Goal: Find specific page/section: Find specific page/section

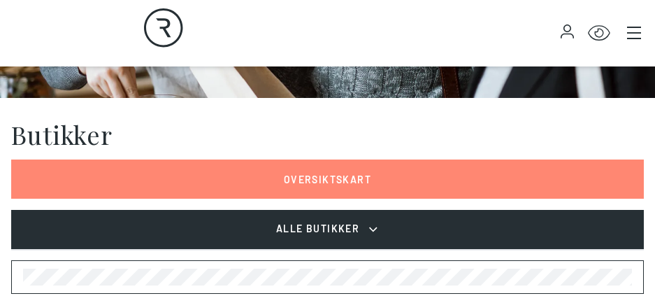
click at [351, 215] on button "Alle Butikker" at bounding box center [327, 229] width 632 height 39
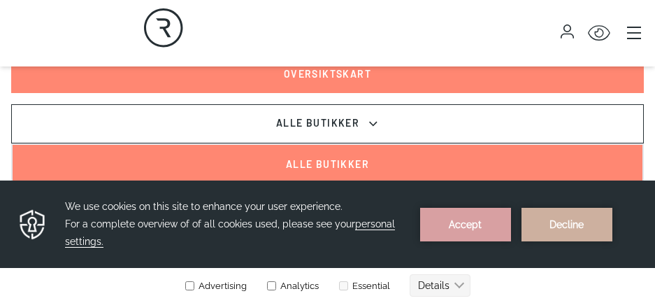
scroll to position [419, 0]
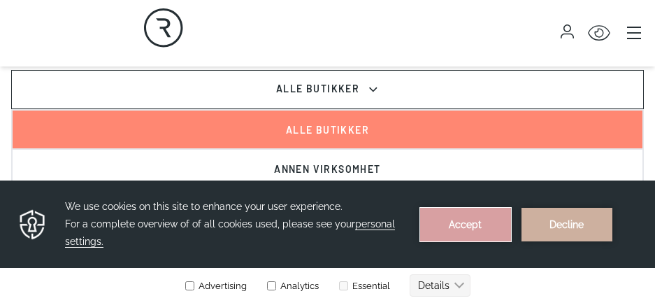
drag, startPoint x: 447, startPoint y: 229, endPoint x: 449, endPoint y: 410, distance: 180.3
click at [447, 229] on button "Accept" at bounding box center [465, 225] width 91 height 34
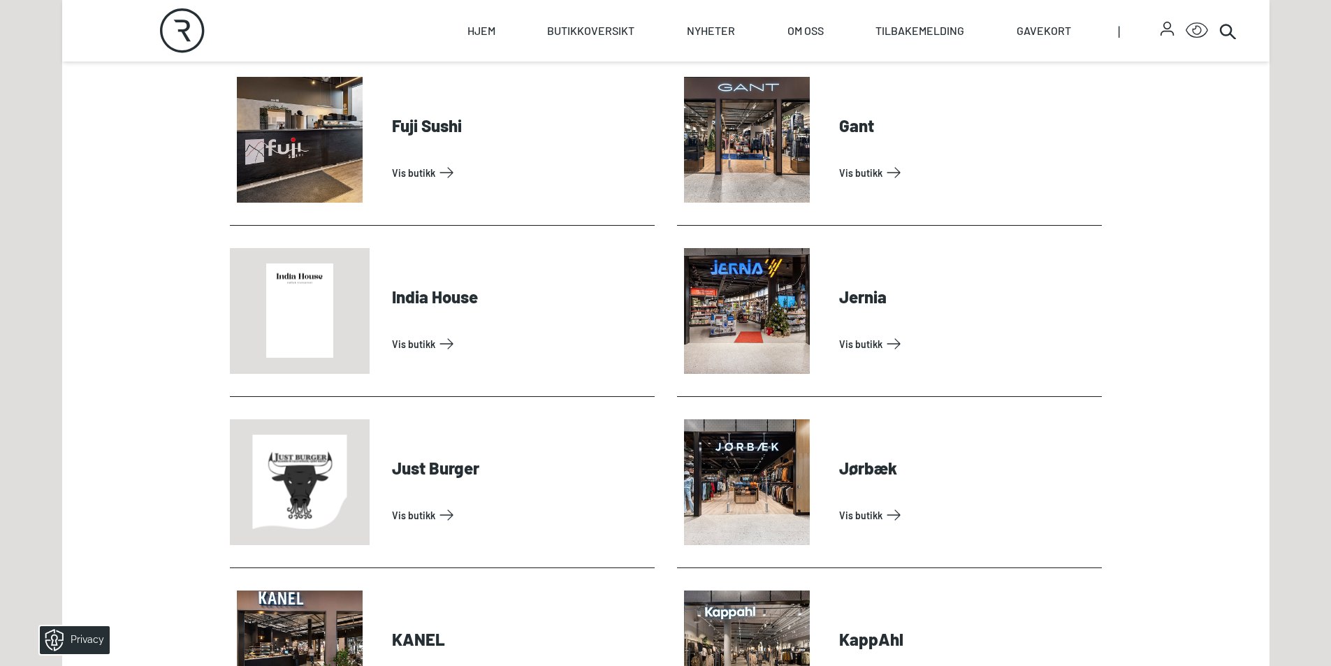
scroll to position [1398, 0]
click at [654, 302] on link "Vis butikk" at bounding box center [967, 516] width 257 height 22
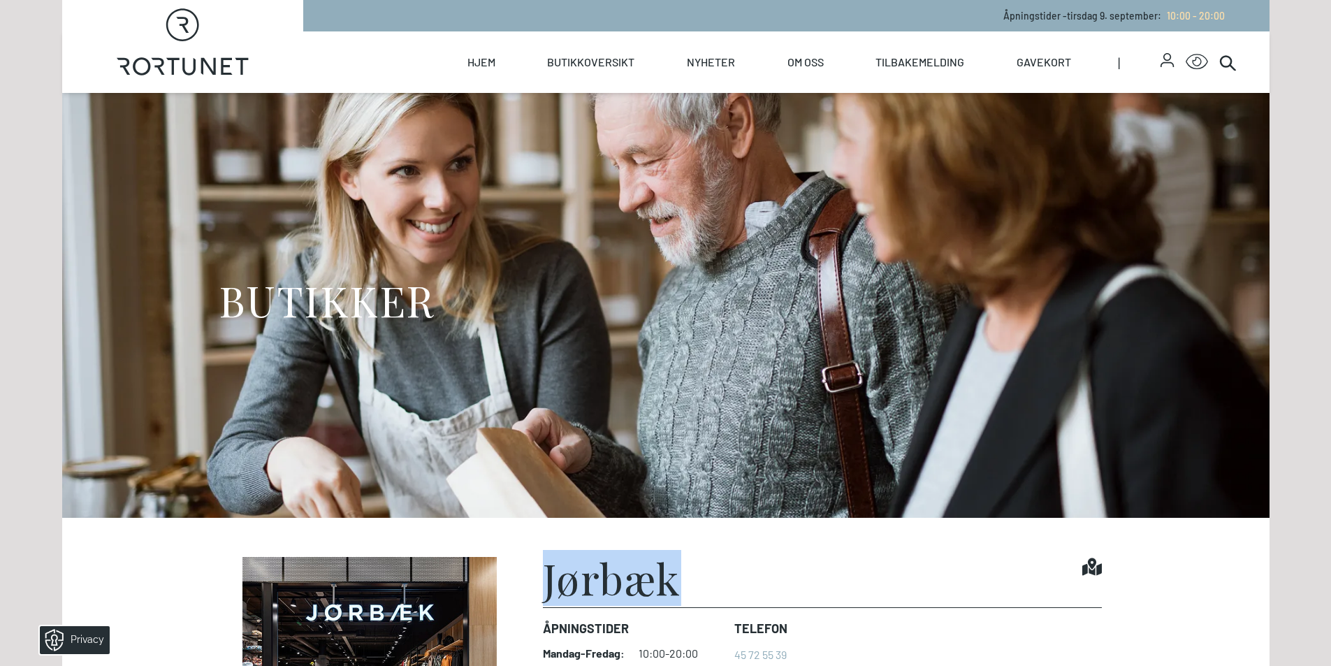
drag, startPoint x: 544, startPoint y: 586, endPoint x: 695, endPoint y: 580, distance: 151.8
click at [654, 302] on div "Jørbæk Find it!" at bounding box center [822, 582] width 559 height 50
copy h1 "Jørbæk"
